Goal: Task Accomplishment & Management: Use online tool/utility

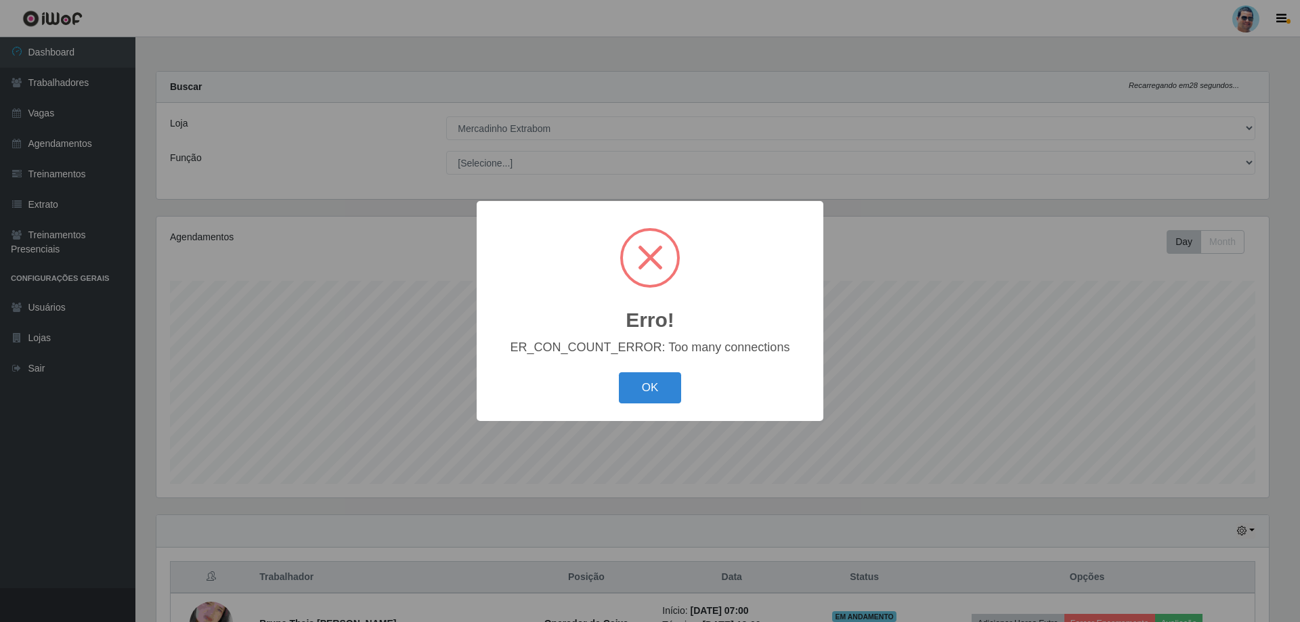
select select "175"
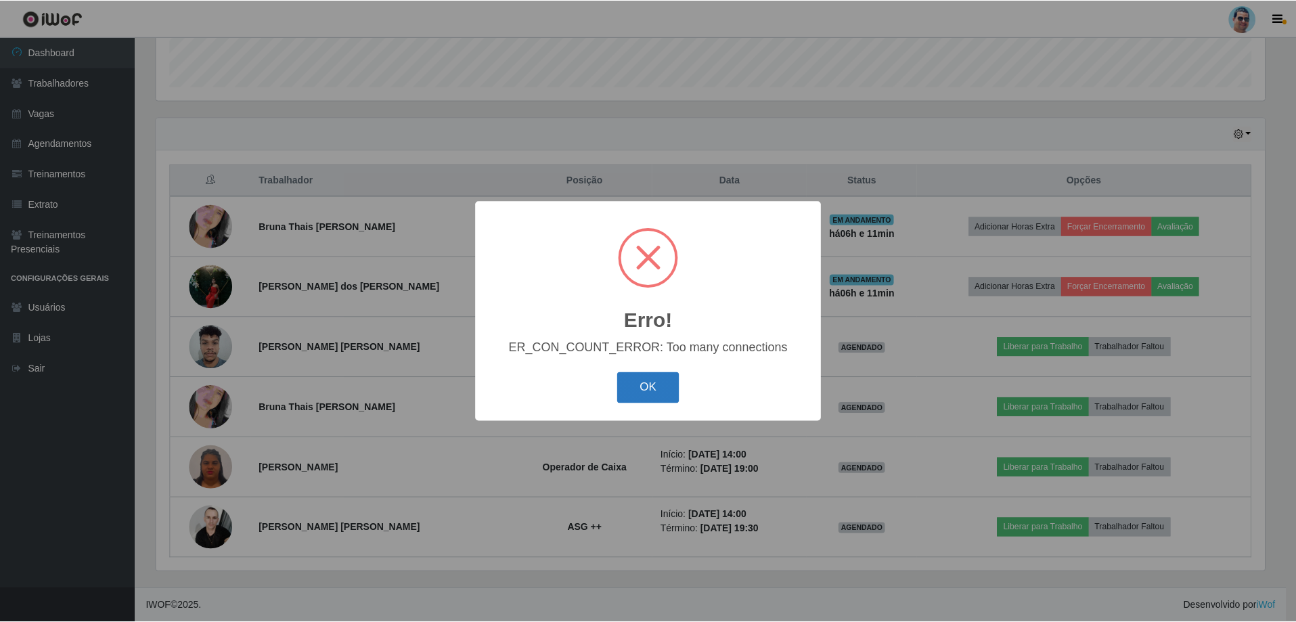
scroll to position [281, 1112]
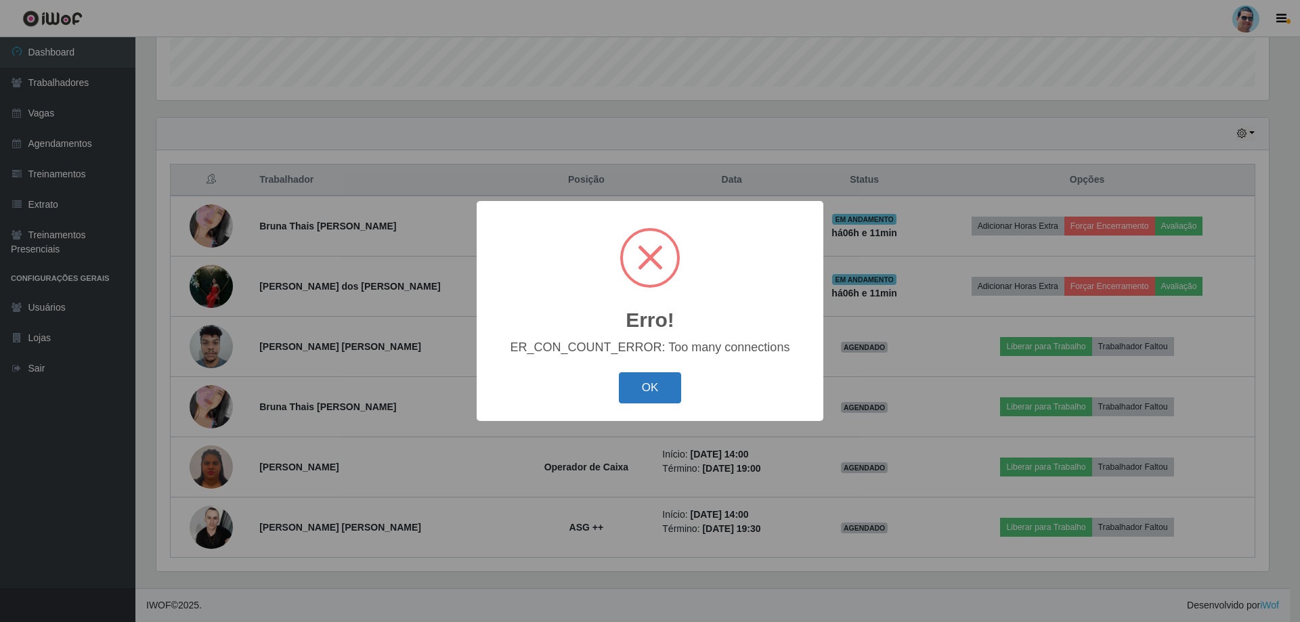
click at [666, 384] on button "OK" at bounding box center [650, 388] width 63 height 32
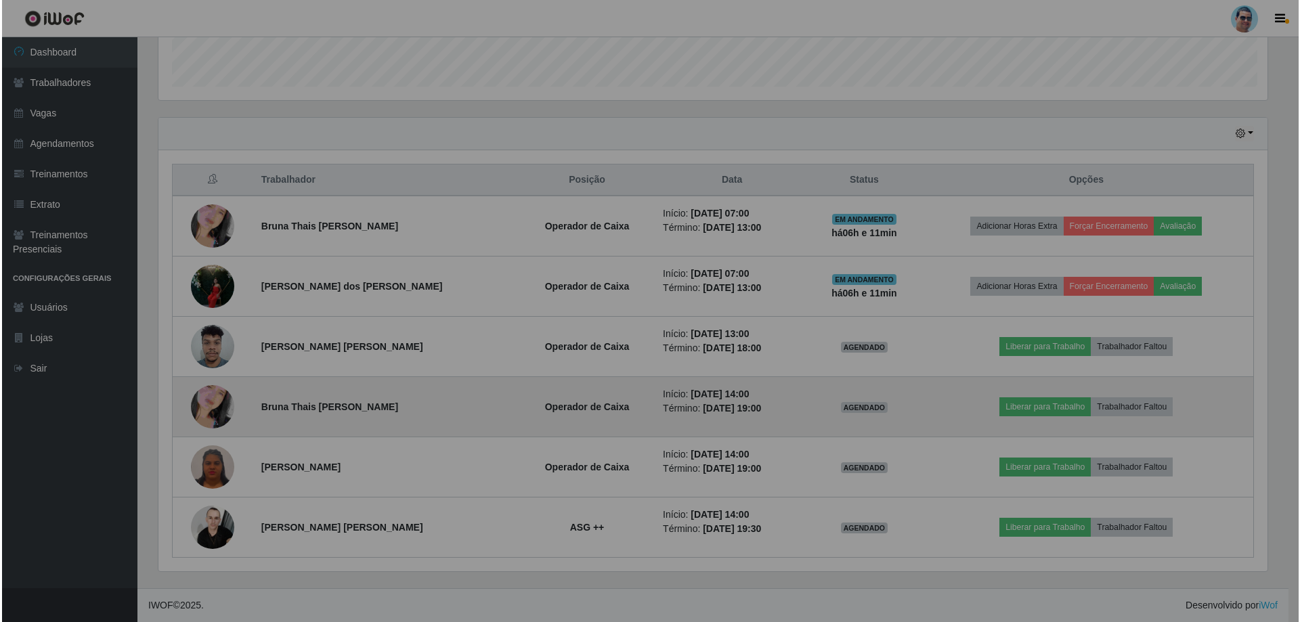
scroll to position [281, 1119]
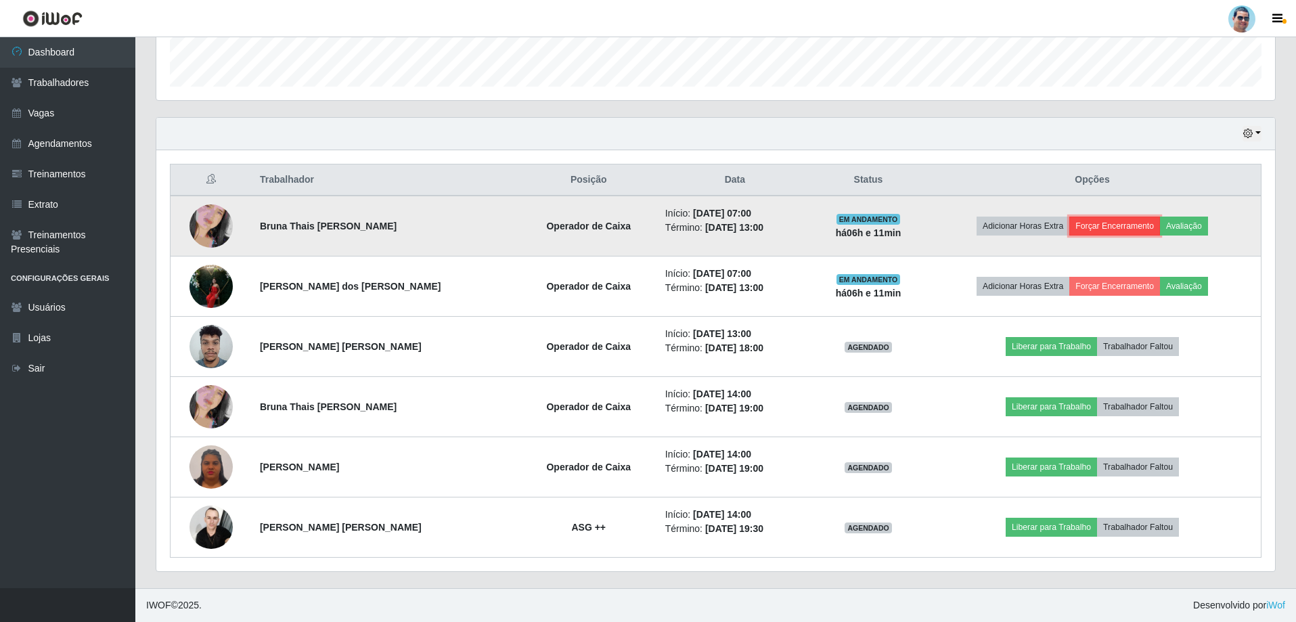
click at [1086, 225] on button "Forçar Encerramento" at bounding box center [1114, 226] width 91 height 19
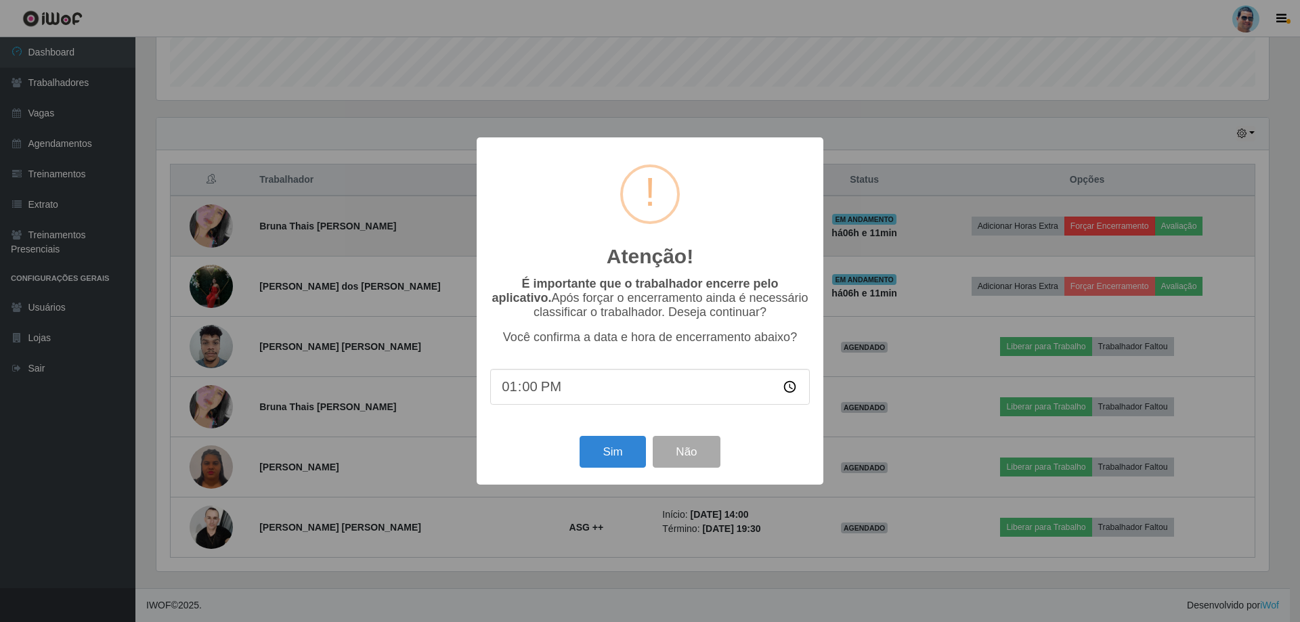
type input "13:04"
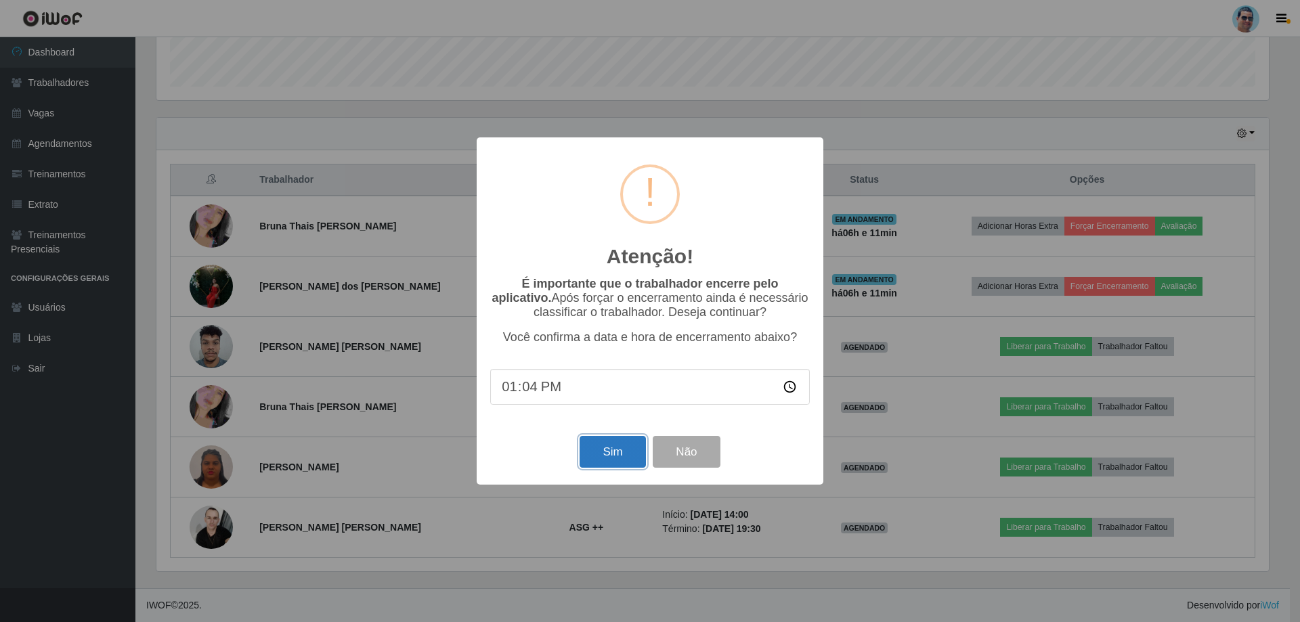
click at [623, 456] on button "Sim" at bounding box center [612, 452] width 66 height 32
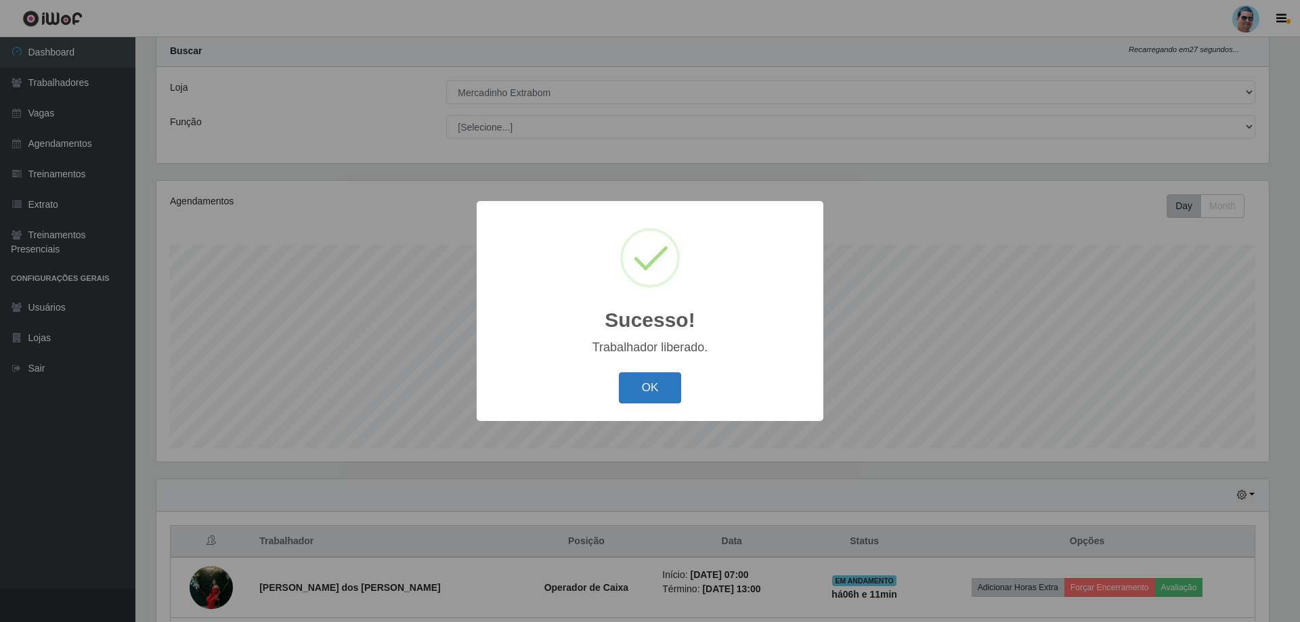
click at [637, 396] on button "OK" at bounding box center [650, 388] width 63 height 32
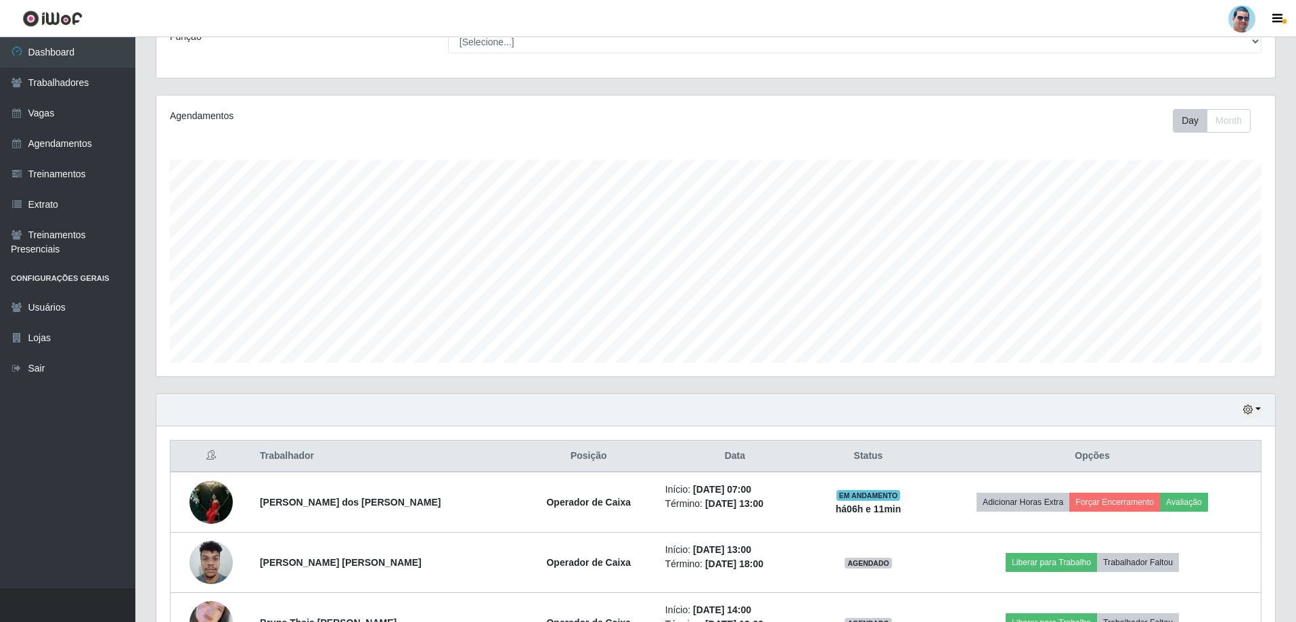
scroll to position [126, 0]
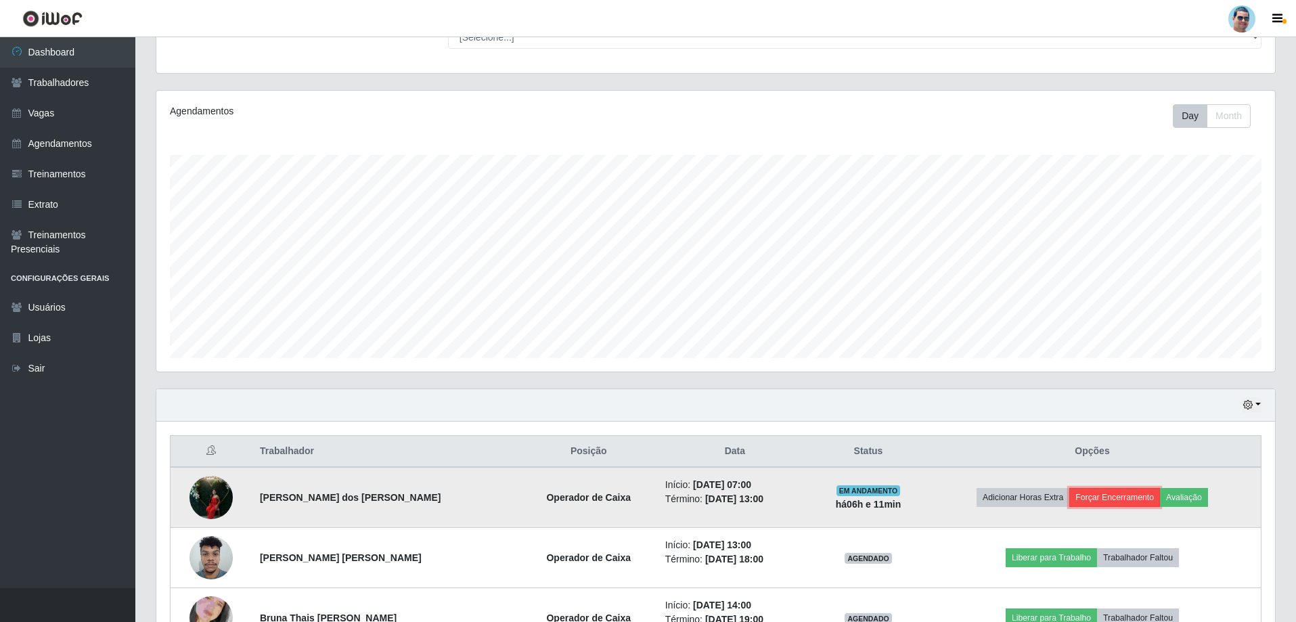
click at [1087, 497] on button "Forçar Encerramento" at bounding box center [1114, 497] width 91 height 19
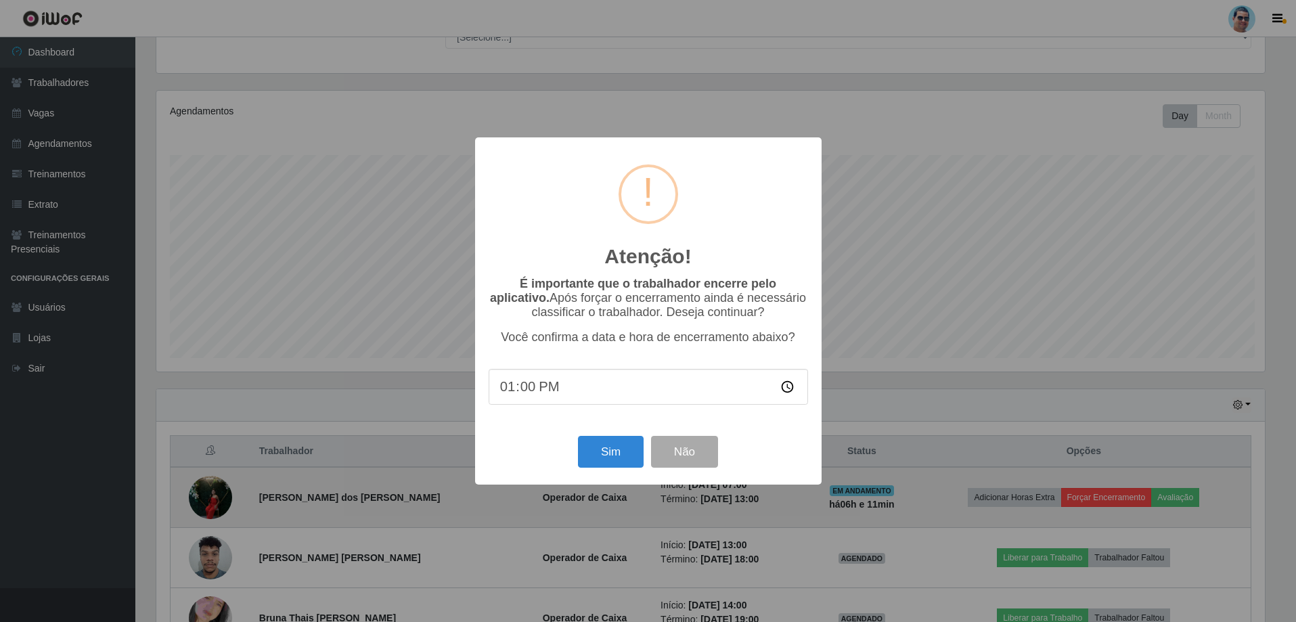
scroll to position [281, 1112]
type input "13:10"
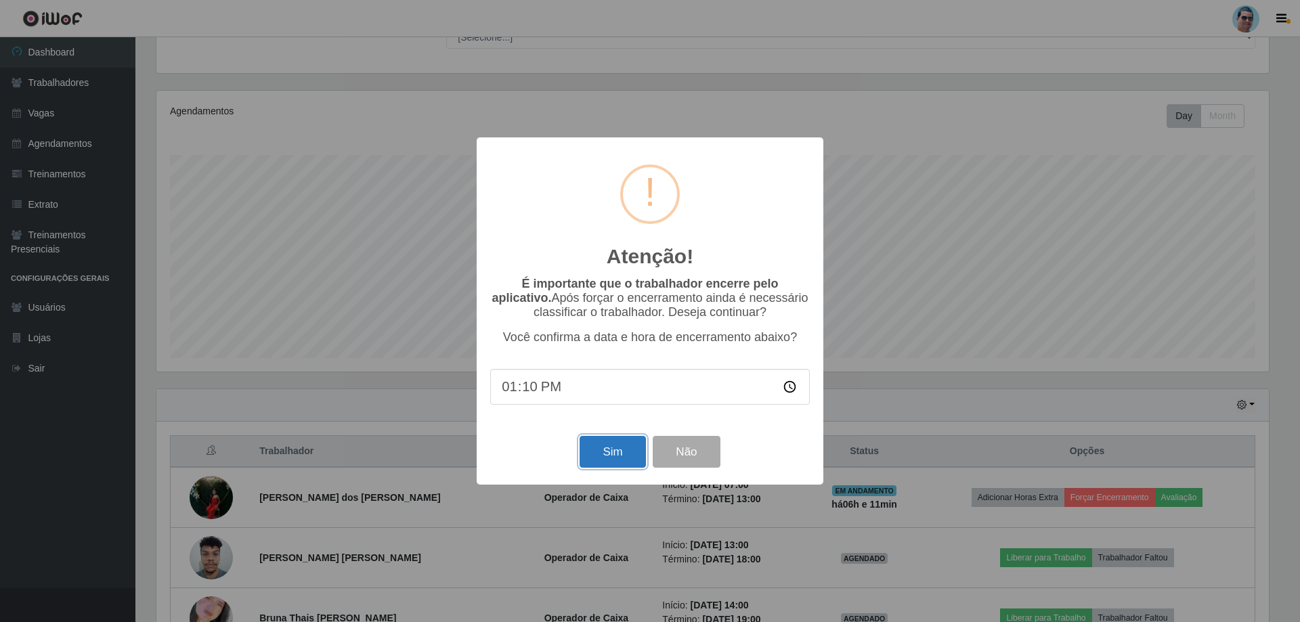
click at [586, 458] on button "Sim" at bounding box center [612, 452] width 66 height 32
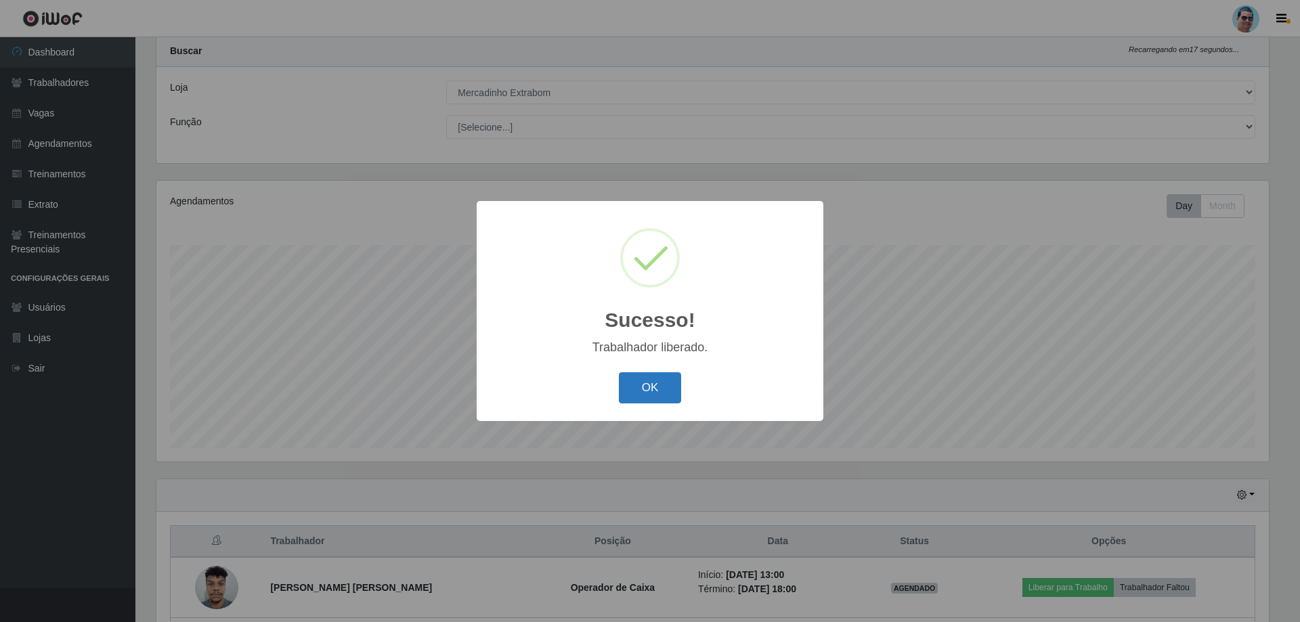
click at [638, 392] on button "OK" at bounding box center [650, 388] width 63 height 32
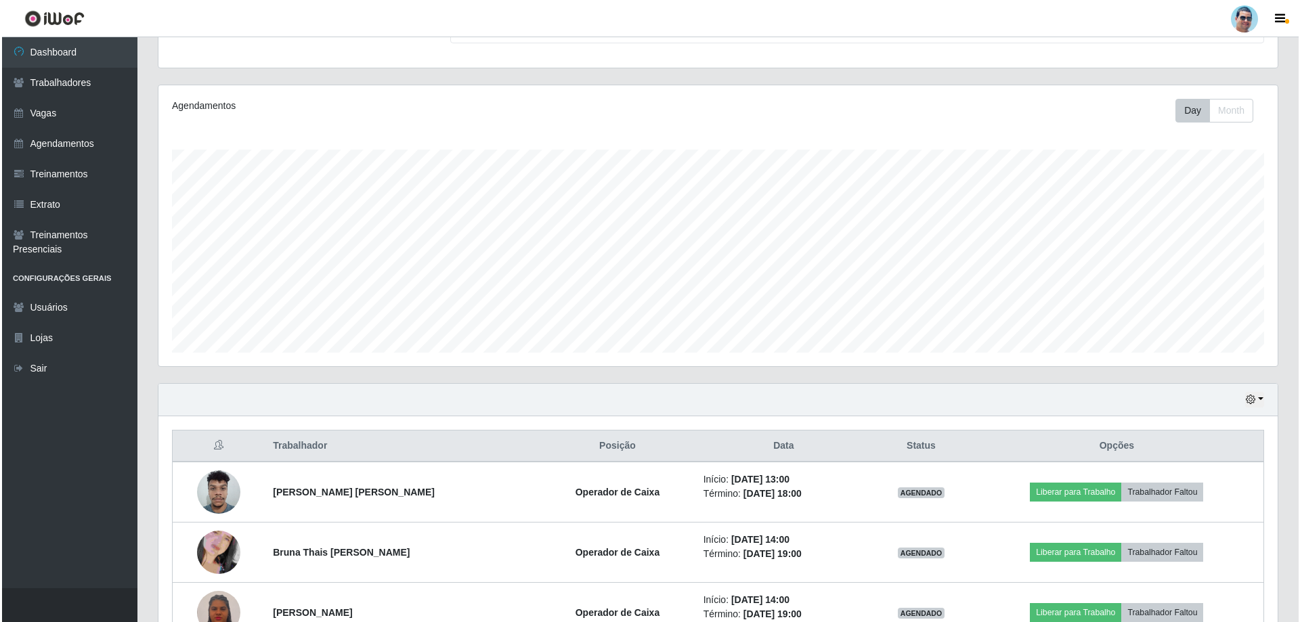
scroll to position [185, 0]
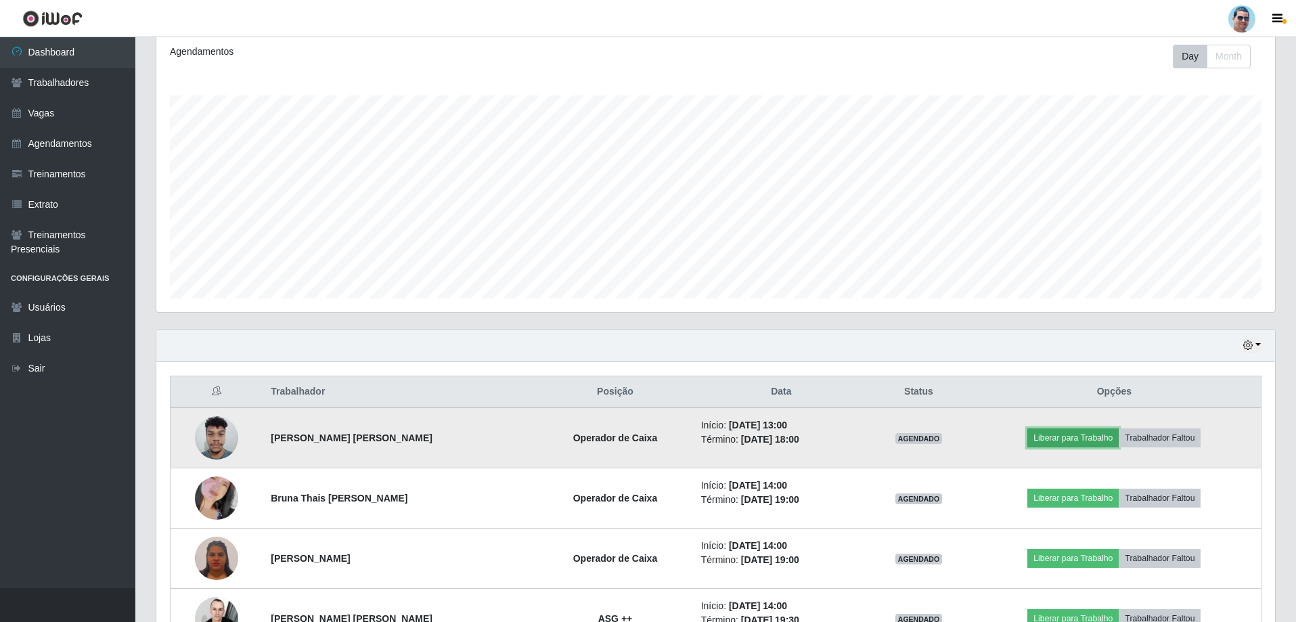
click at [1078, 432] on button "Liberar para Trabalho" at bounding box center [1072, 437] width 91 height 19
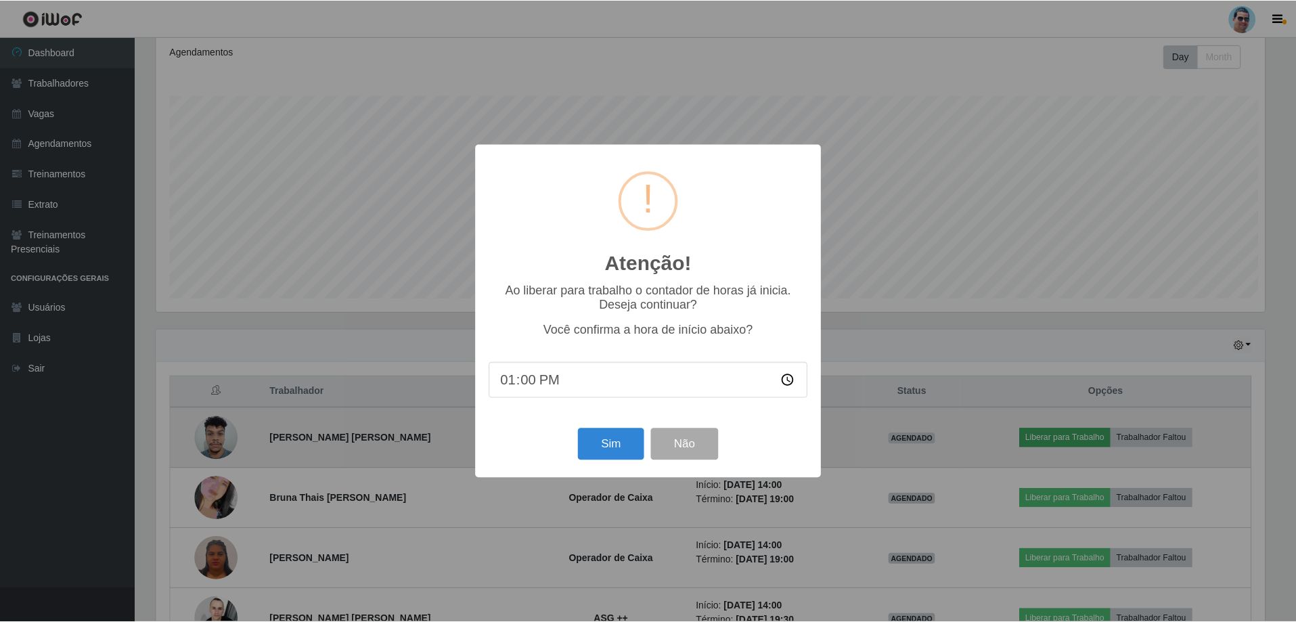
scroll to position [281, 1112]
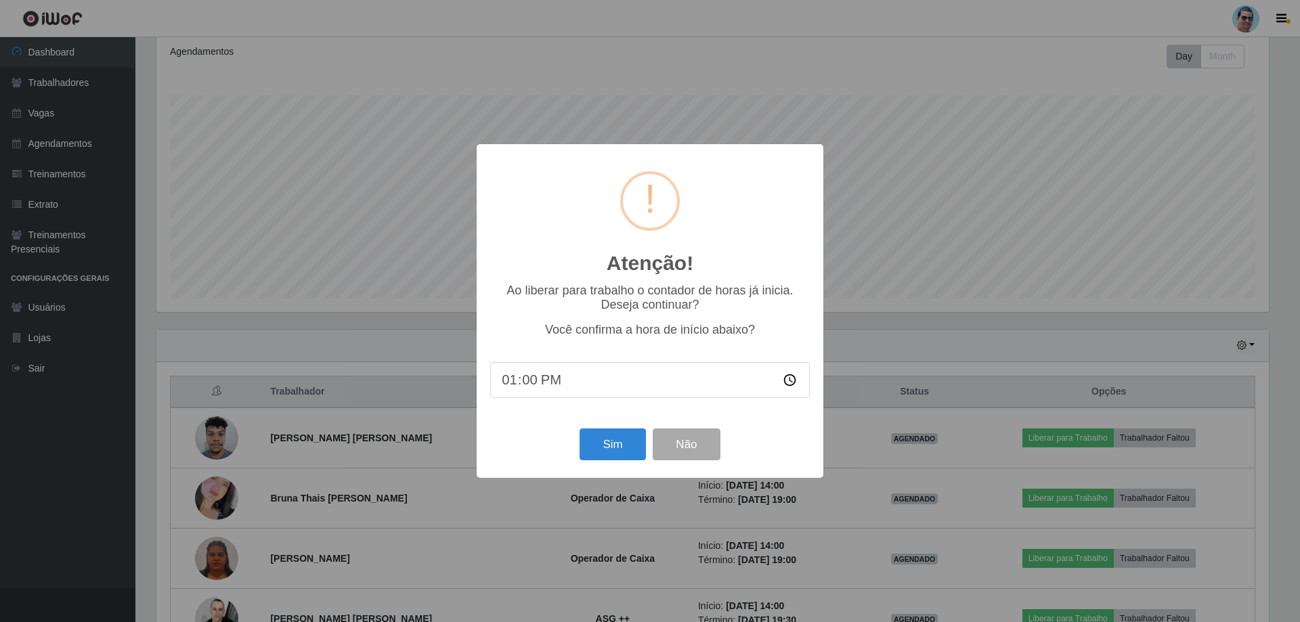
type input "13:05"
click at [591, 446] on button "Sim" at bounding box center [612, 444] width 66 height 32
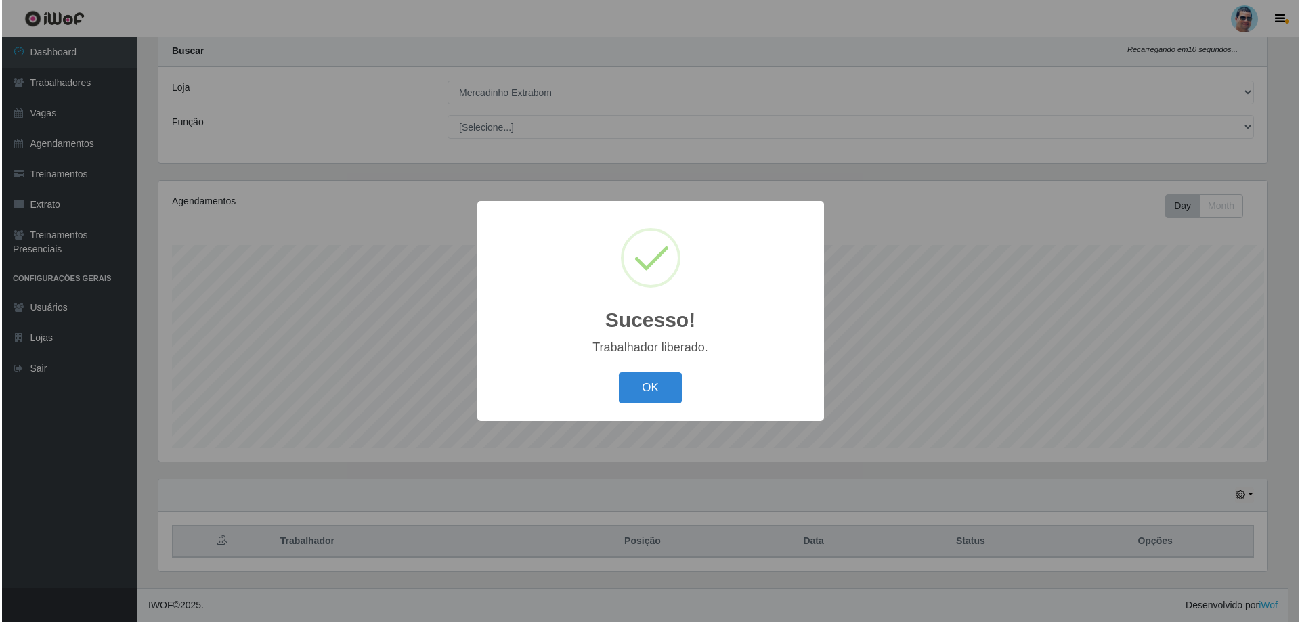
scroll to position [0, 0]
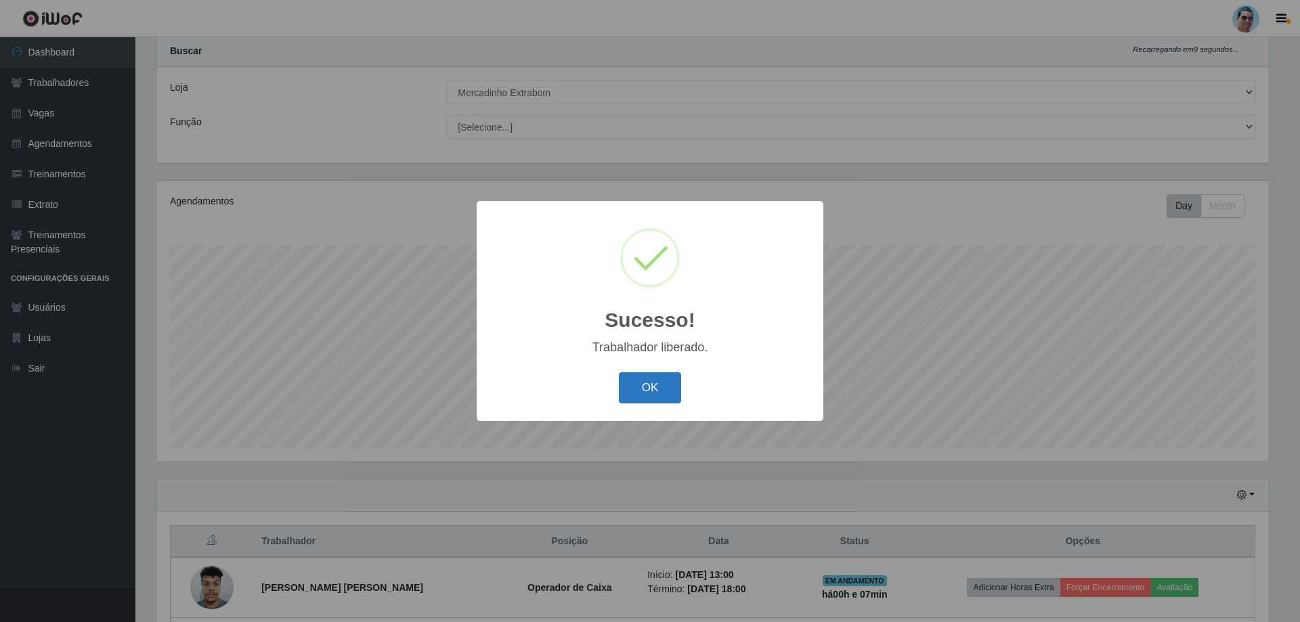
click at [645, 397] on button "OK" at bounding box center [650, 388] width 63 height 32
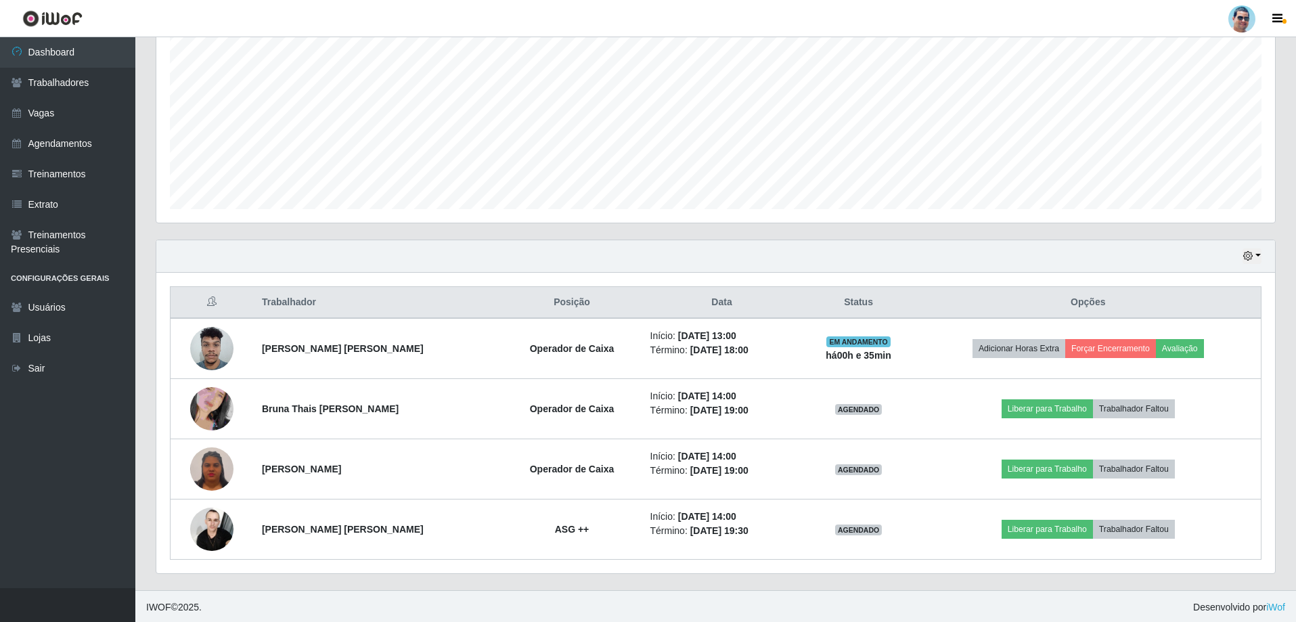
scroll to position [277, 0]
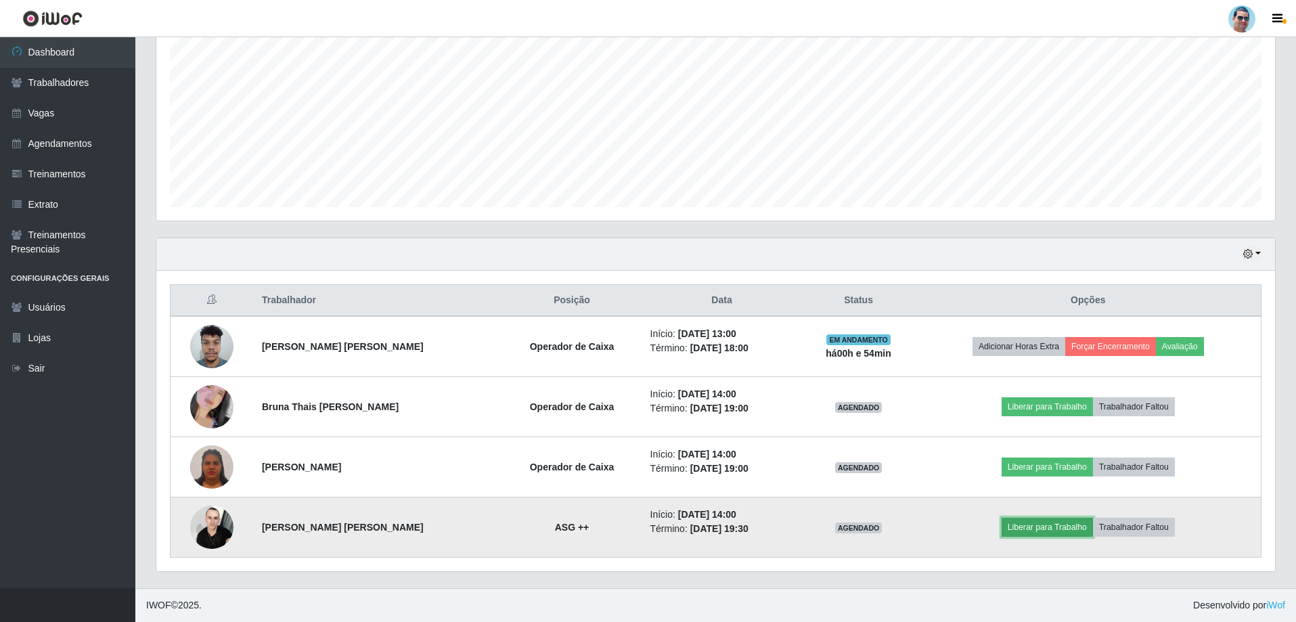
click at [1053, 527] on button "Liberar para Trabalho" at bounding box center [1047, 527] width 91 height 19
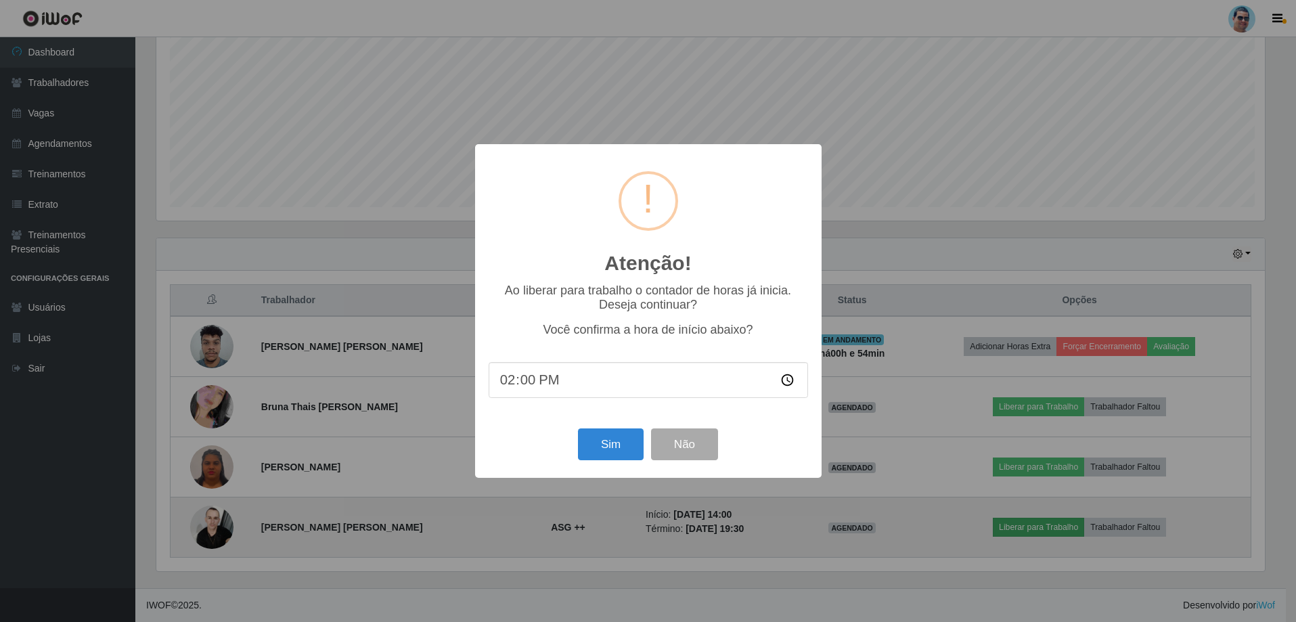
scroll to position [281, 1112]
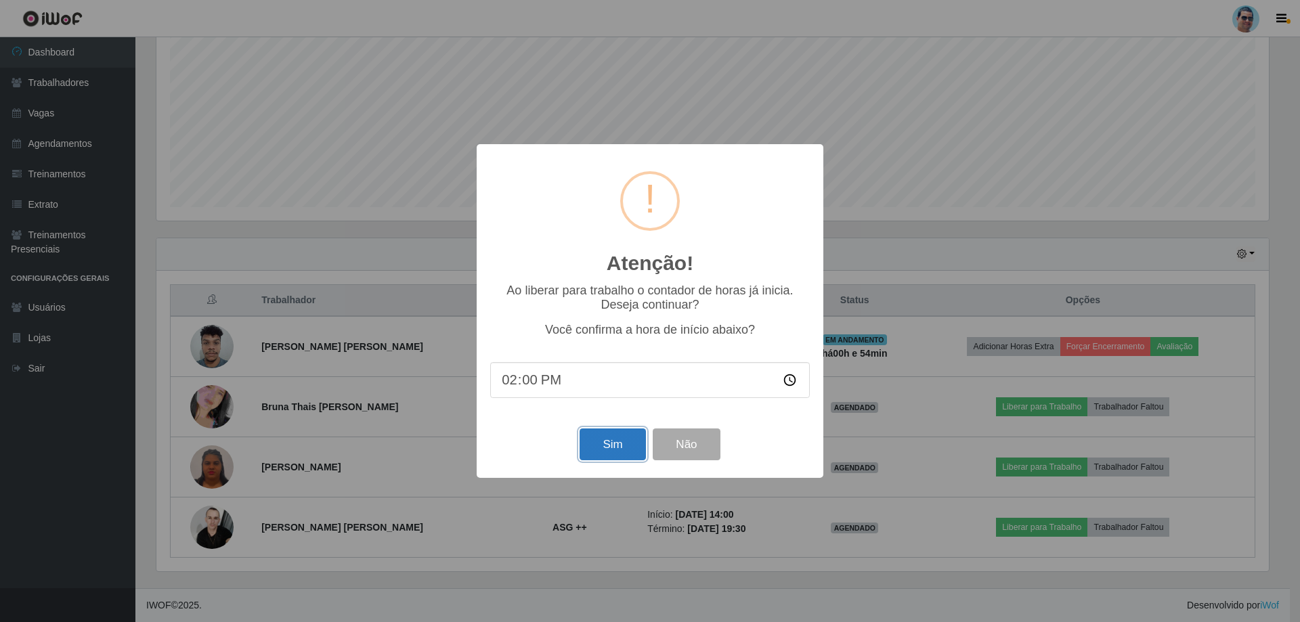
click at [610, 445] on button "Sim" at bounding box center [612, 444] width 66 height 32
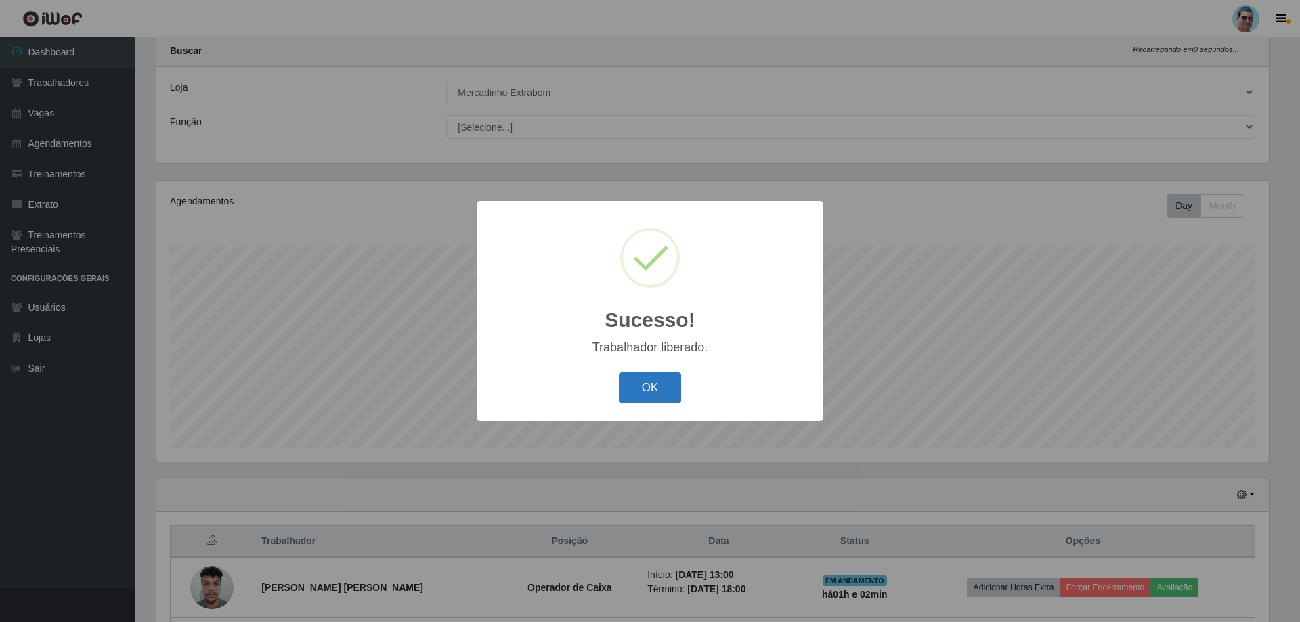
click at [642, 400] on button "OK" at bounding box center [650, 388] width 63 height 32
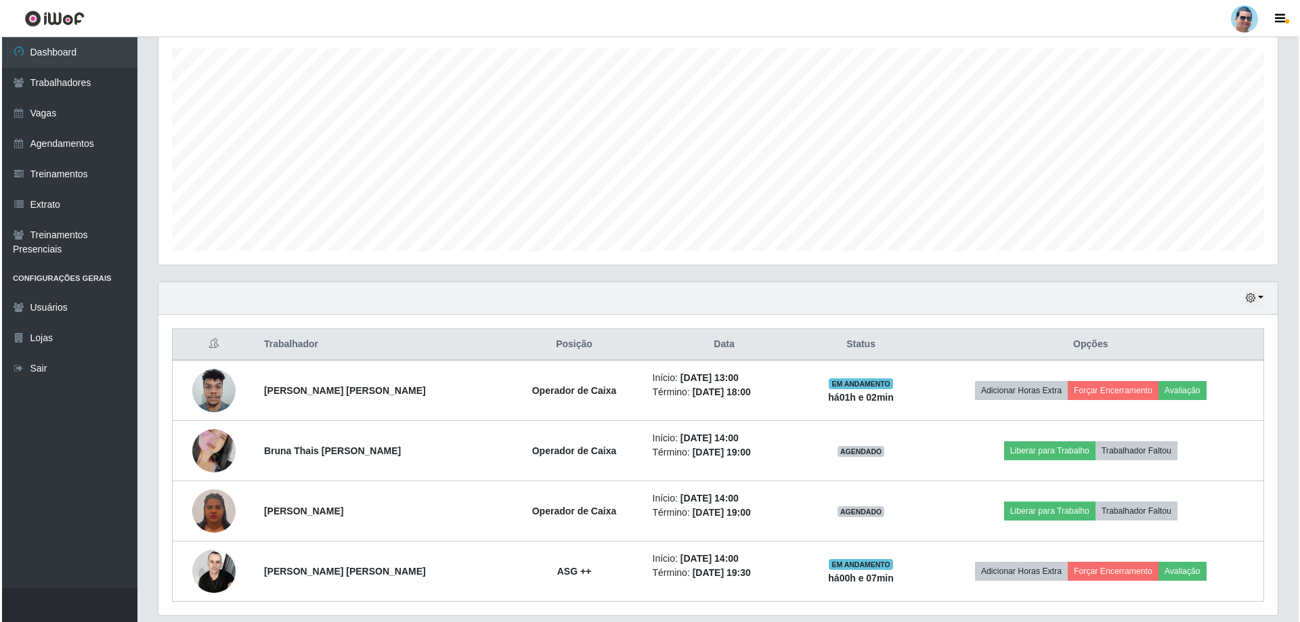
scroll to position [236, 0]
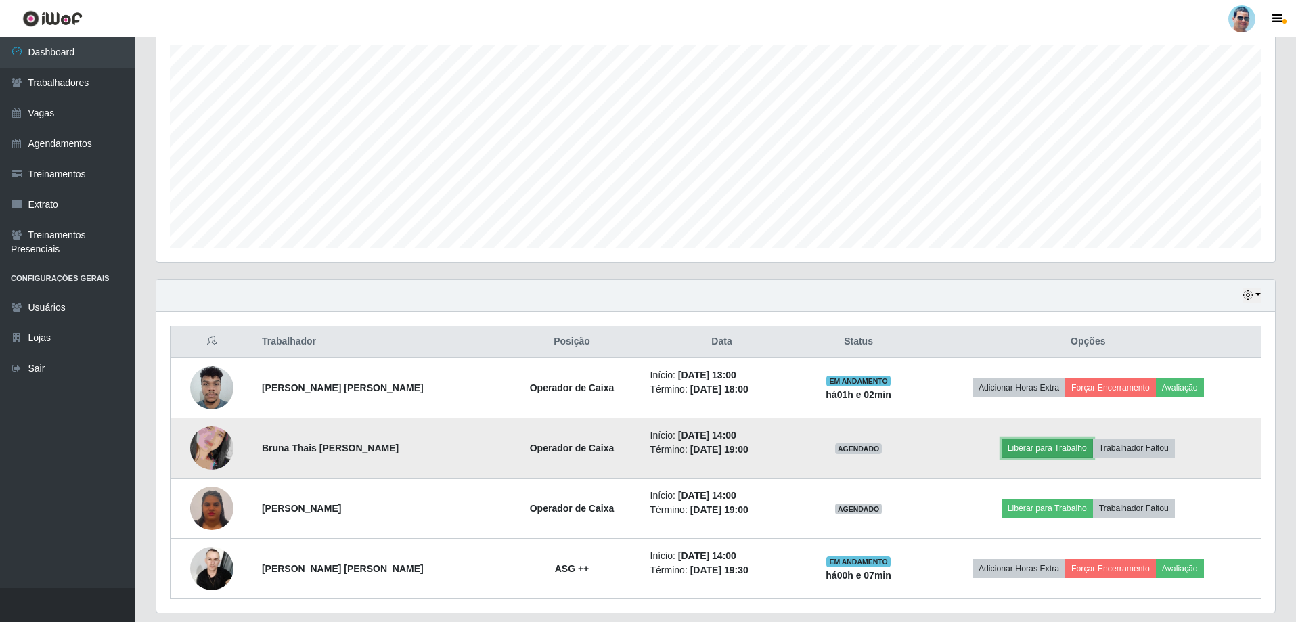
click at [1018, 452] on button "Liberar para Trabalho" at bounding box center [1047, 448] width 91 height 19
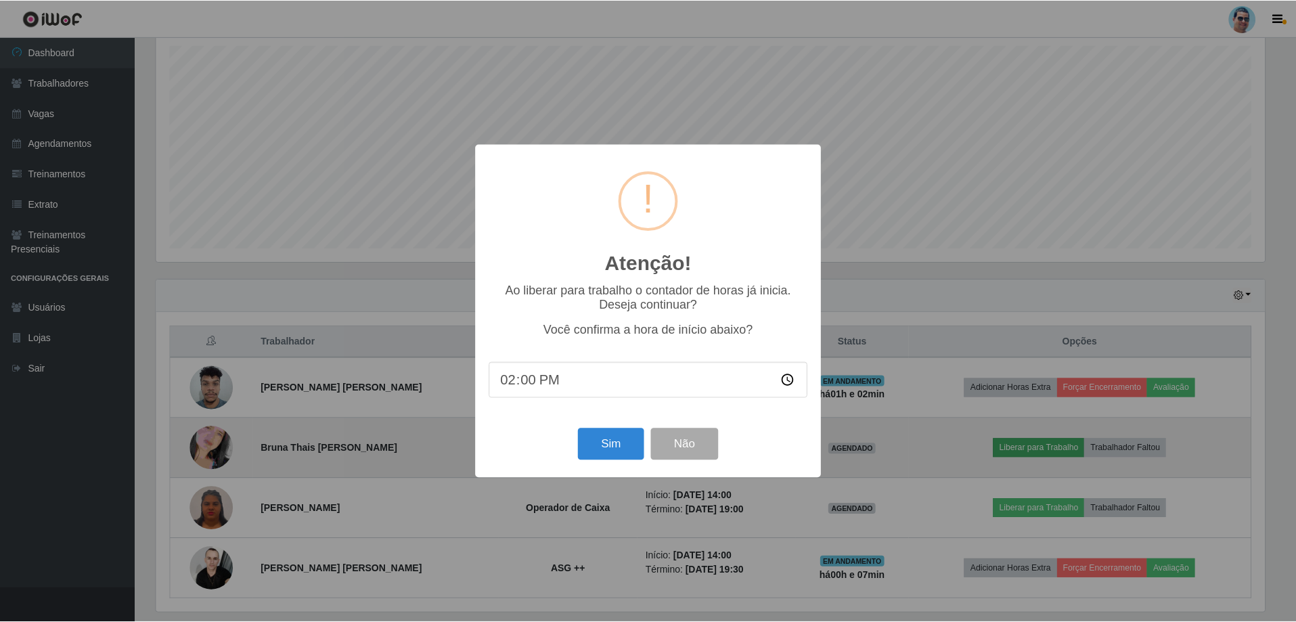
scroll to position [281, 1112]
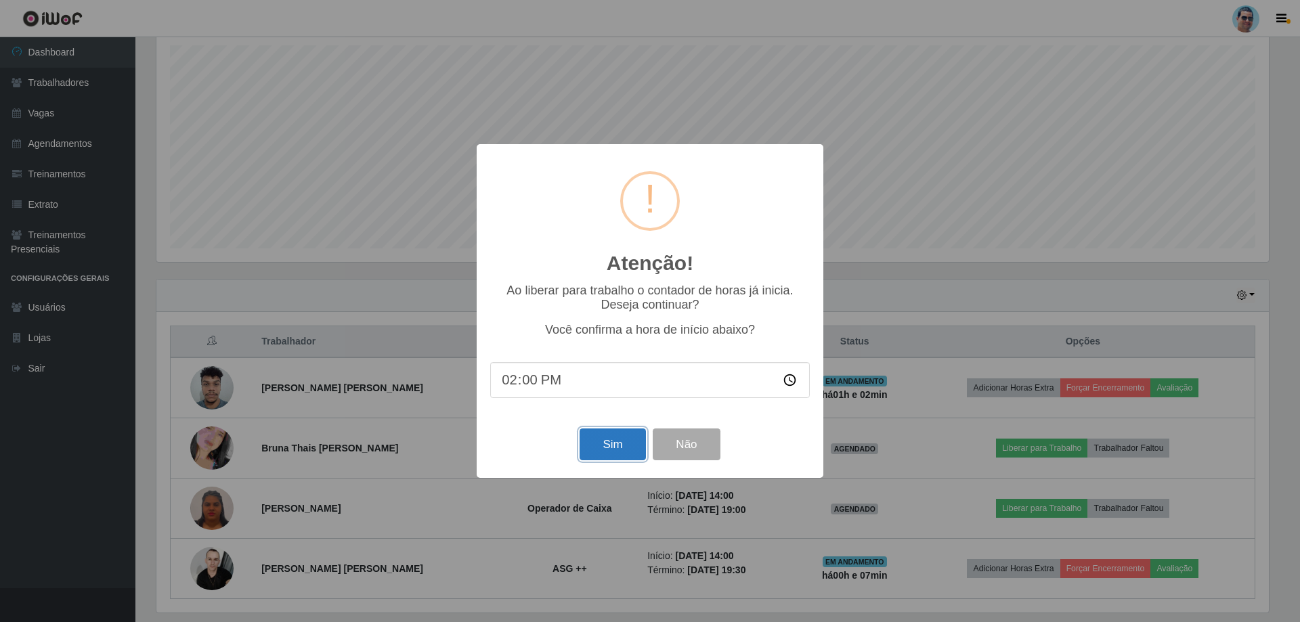
click at [629, 437] on button "Sim" at bounding box center [612, 444] width 66 height 32
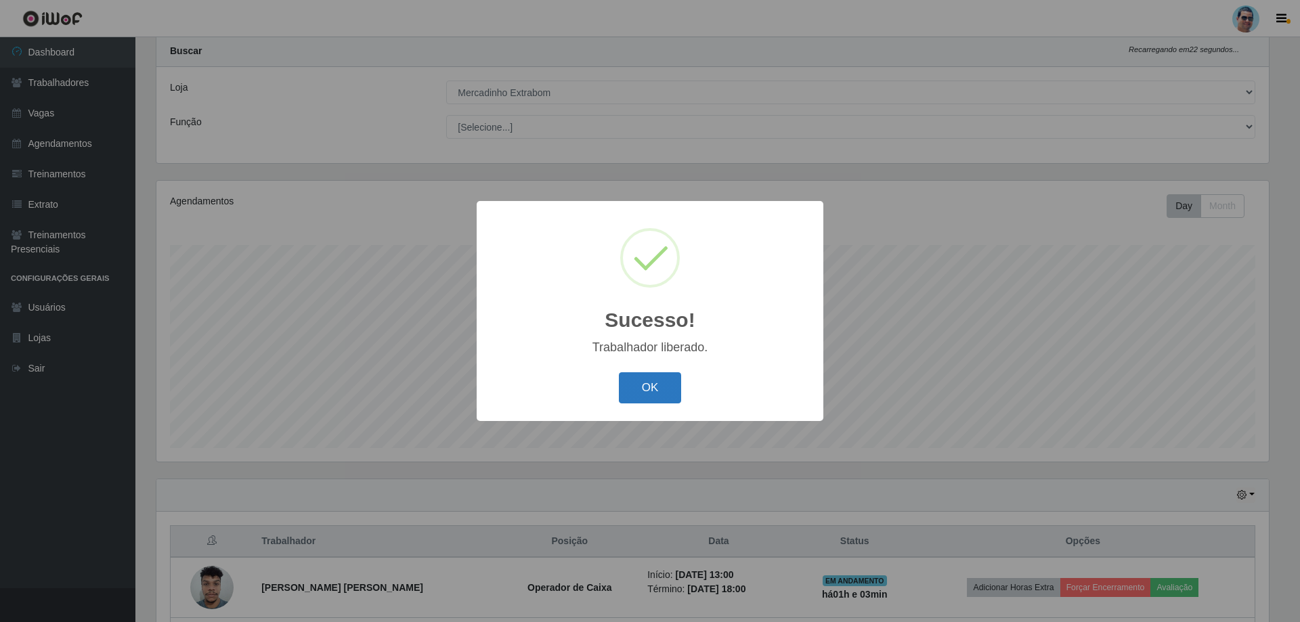
click at [663, 397] on button "OK" at bounding box center [650, 388] width 63 height 32
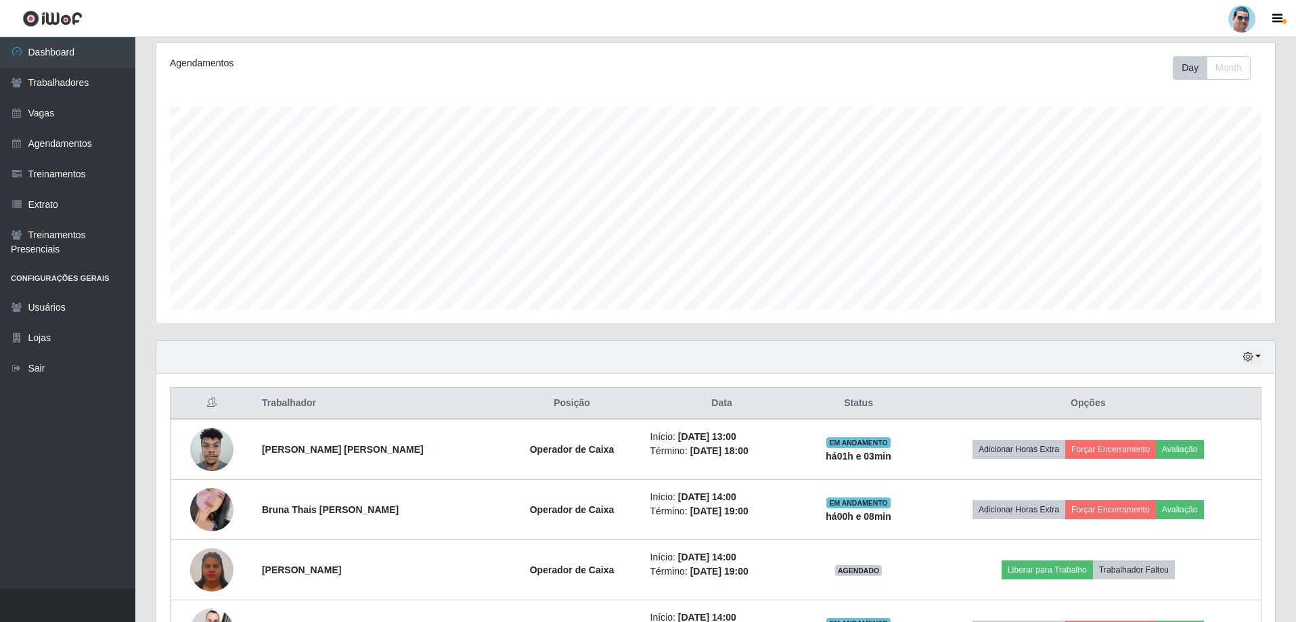
scroll to position [177, 0]
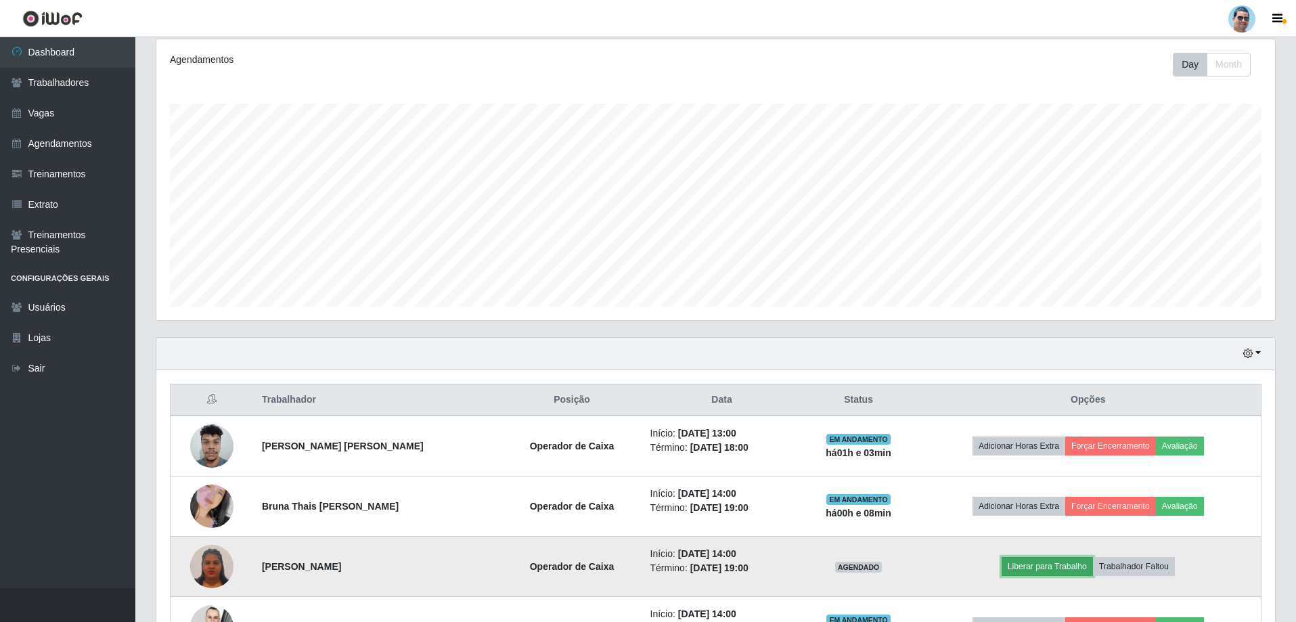
click at [1047, 573] on button "Liberar para Trabalho" at bounding box center [1047, 566] width 91 height 19
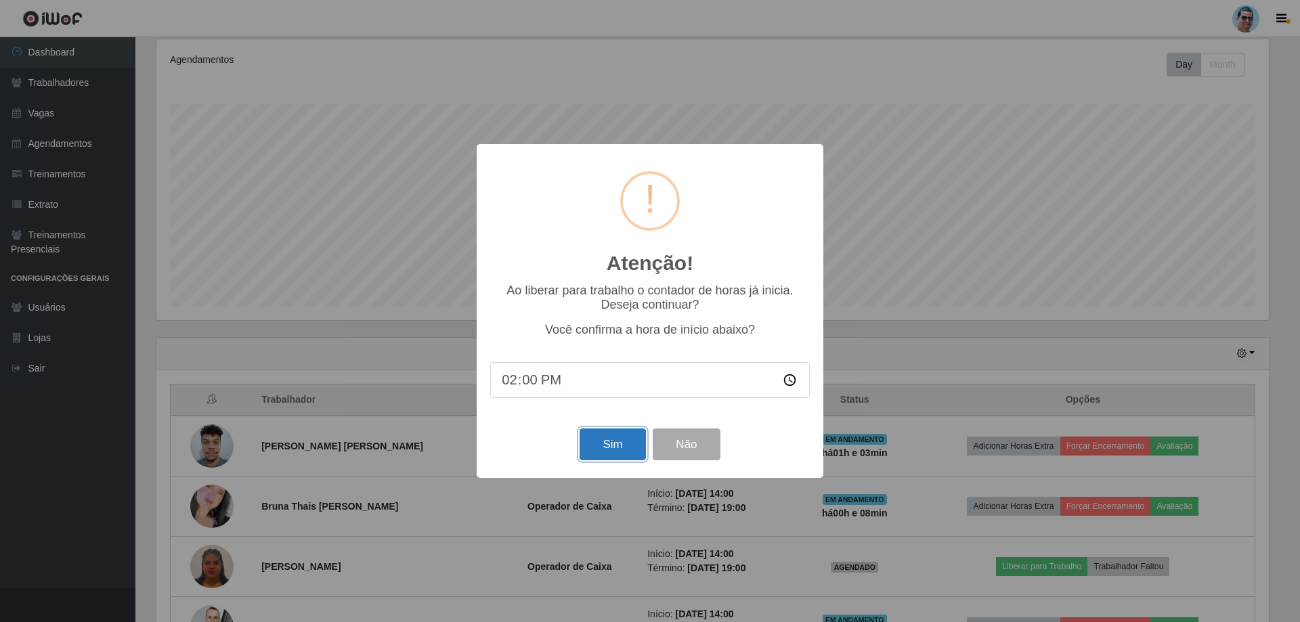
click at [596, 434] on button "Sim" at bounding box center [612, 444] width 66 height 32
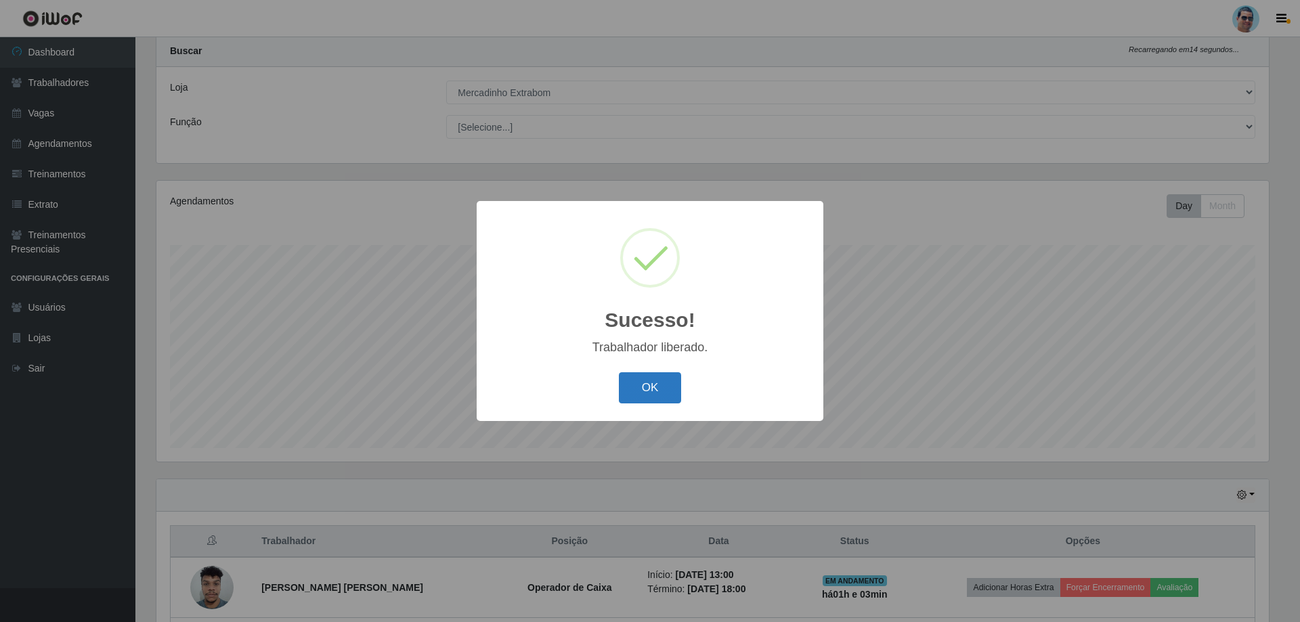
click at [650, 376] on button "OK" at bounding box center [650, 388] width 63 height 32
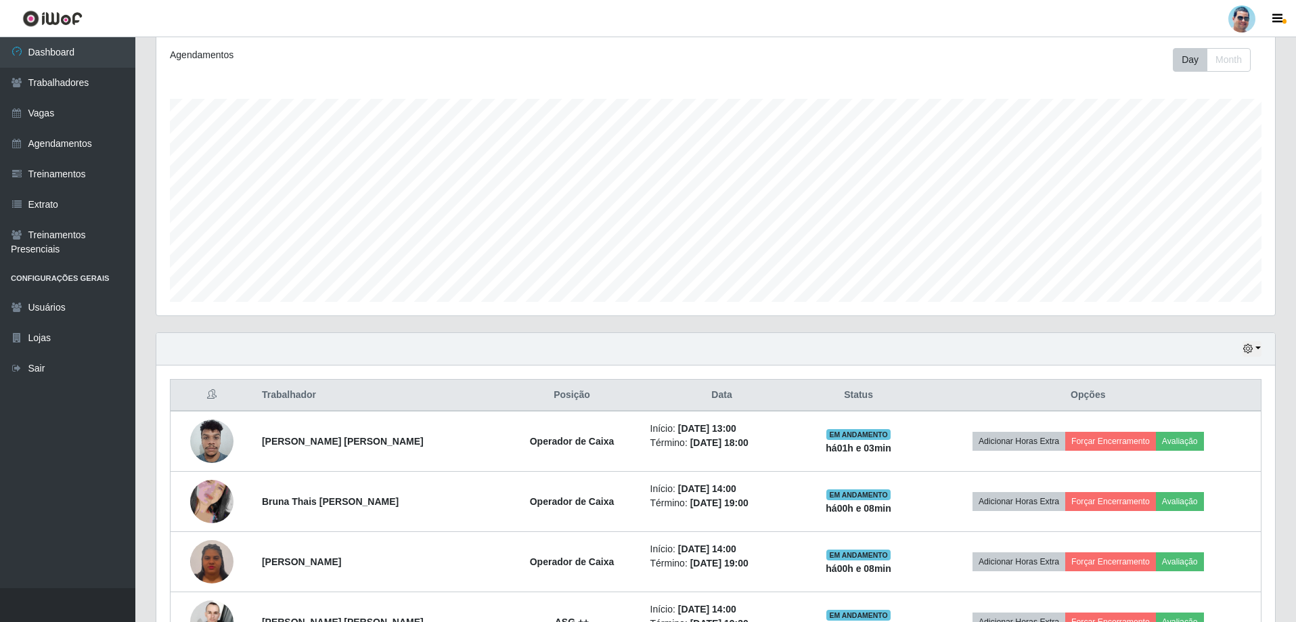
scroll to position [229, 0]
